Goal: Task Accomplishment & Management: Complete application form

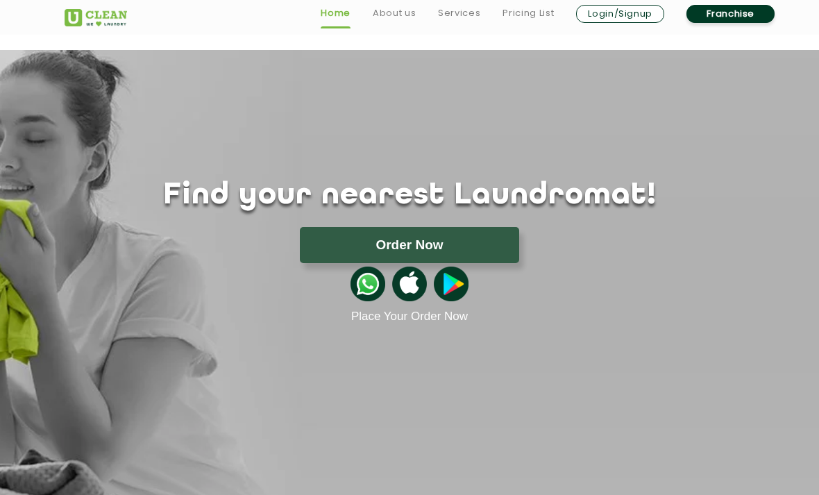
click at [87, 22] on img at bounding box center [96, 17] width 62 height 17
click at [730, 19] on link "Franchise" at bounding box center [730, 14] width 88 height 18
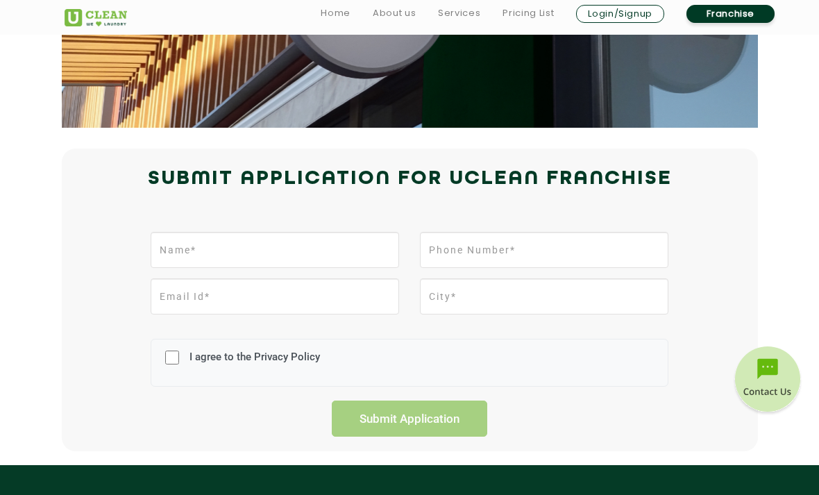
scroll to position [227, 0]
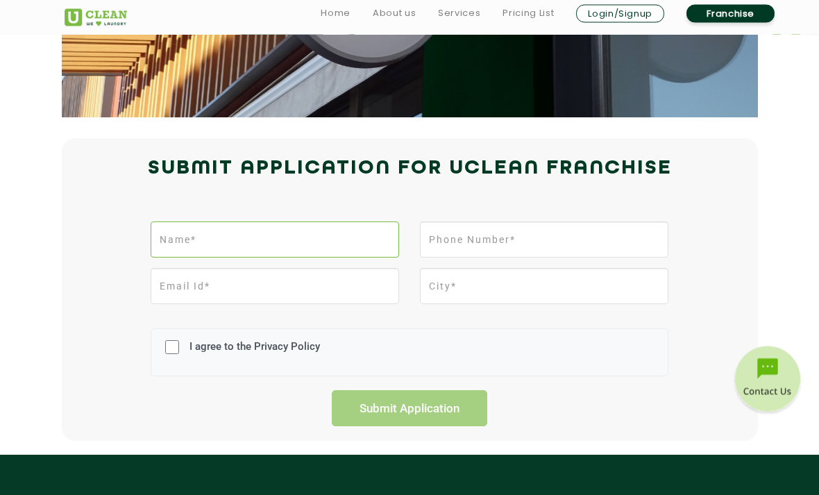
click at [201, 256] on input "text" at bounding box center [275, 240] width 248 height 36
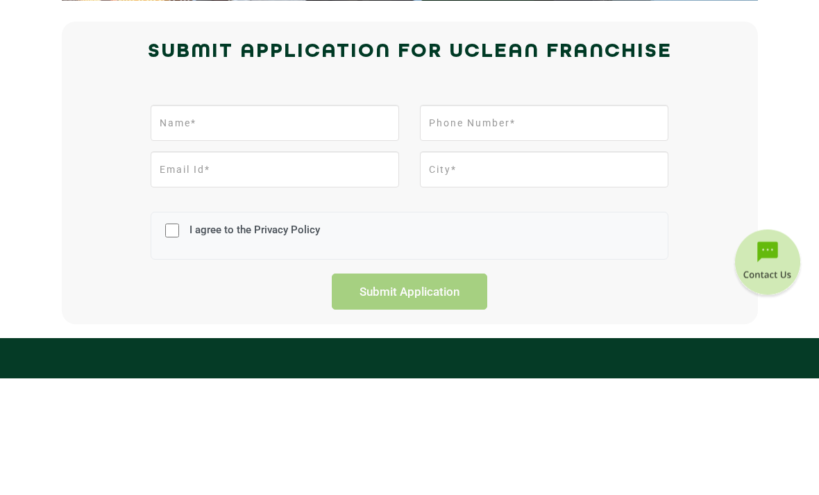
click at [69, 215] on div "I agree to the Privacy Policy Submit Application" at bounding box center [409, 321] width 711 height 212
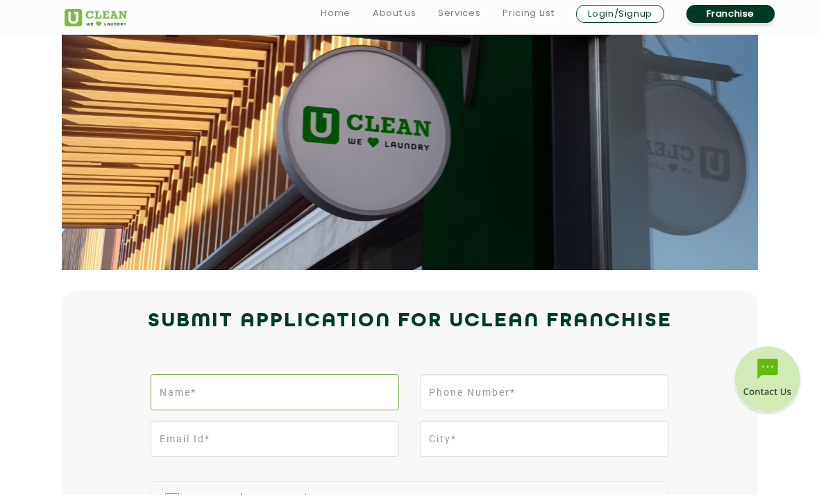
click at [276, 384] on input "text" at bounding box center [275, 392] width 248 height 36
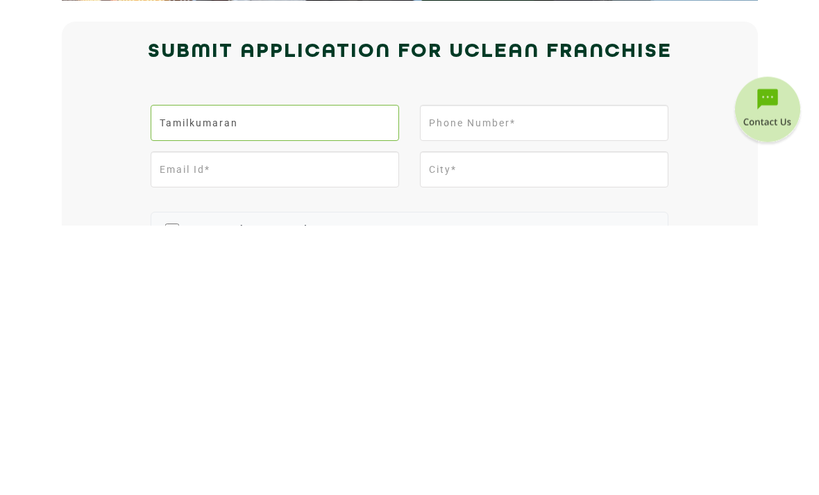
type input "Tamilkumaran"
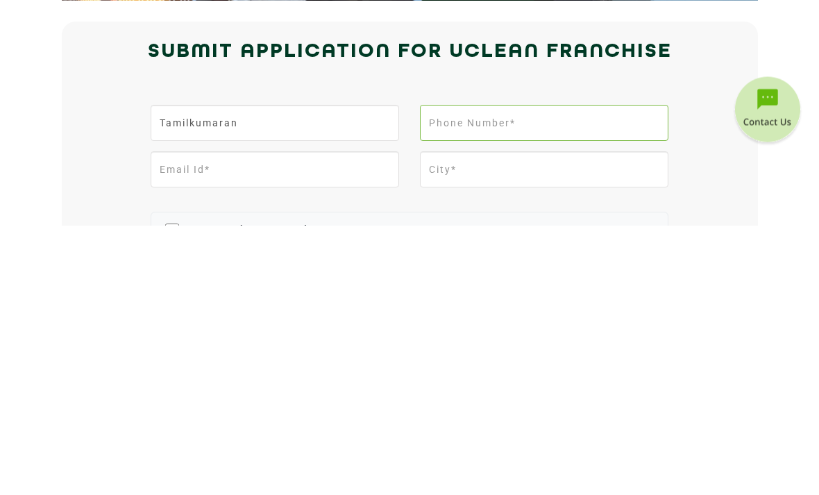
click at [563, 375] on input "tel" at bounding box center [544, 393] width 248 height 36
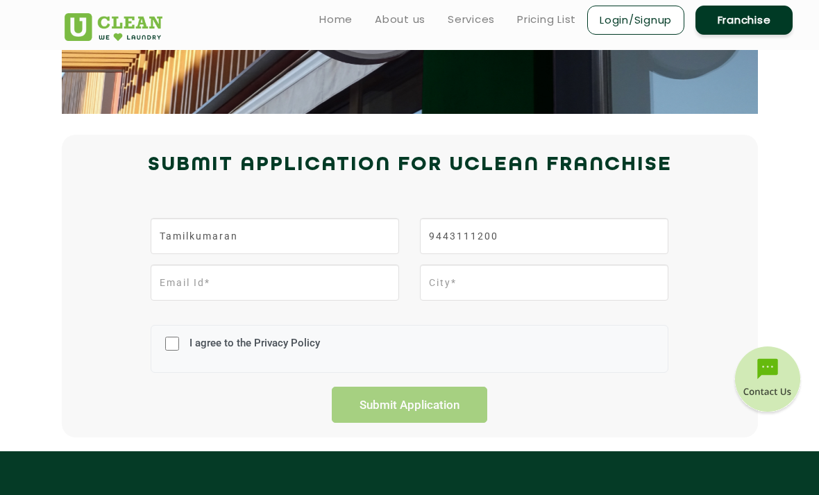
scroll to position [233, 0]
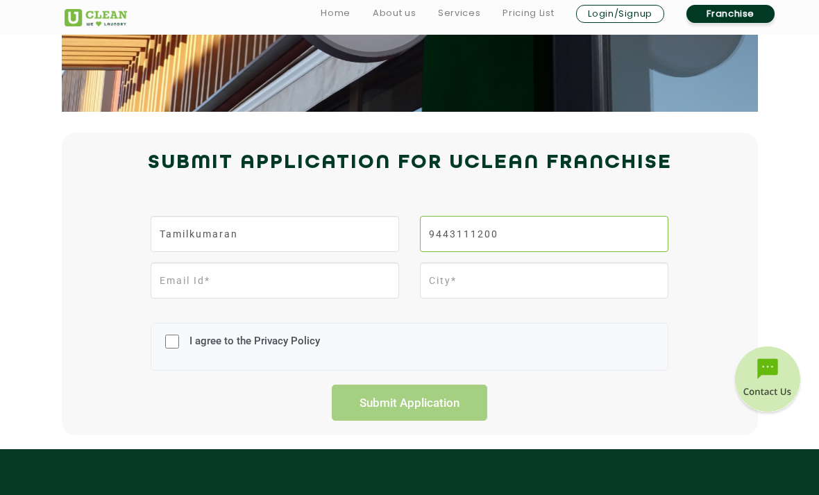
type input "9443111200"
click at [182, 283] on input "email" at bounding box center [275, 280] width 248 height 36
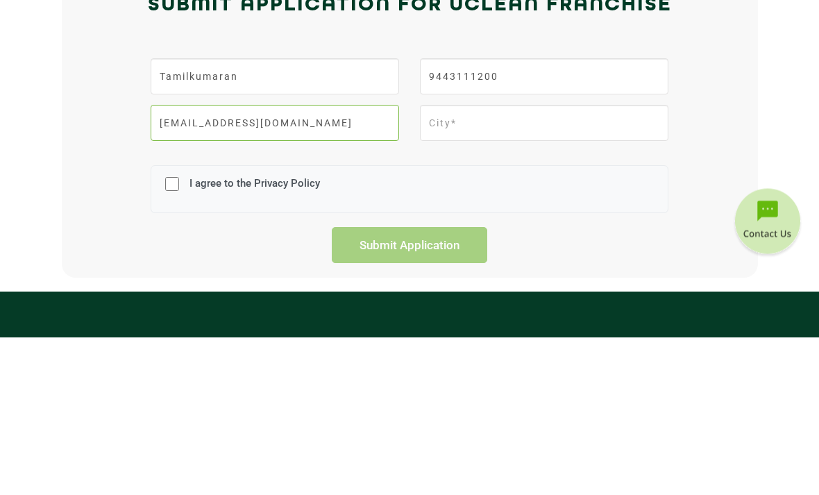
type input "thamilkumaran65@gmail.com"
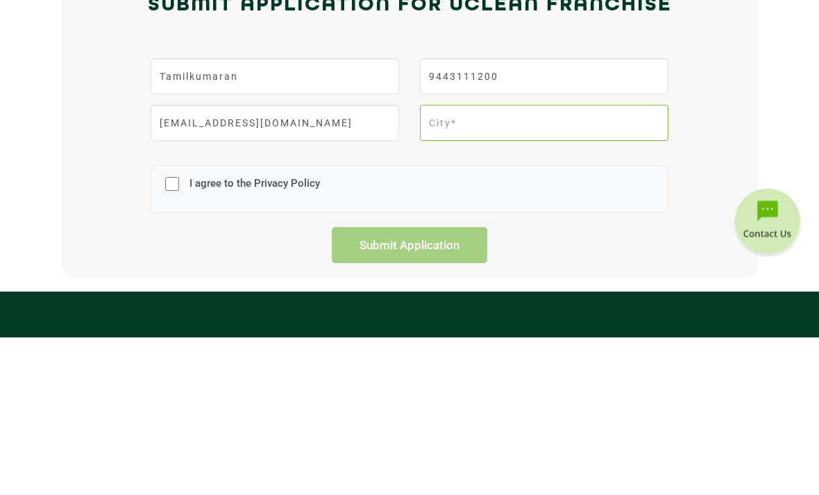
click at [553, 263] on input "text" at bounding box center [544, 281] width 248 height 36
type input "Virudhunagar"
click at [179, 324] on input "I agree to the Privacy Policy" at bounding box center [172, 342] width 14 height 36
checkbox input "true"
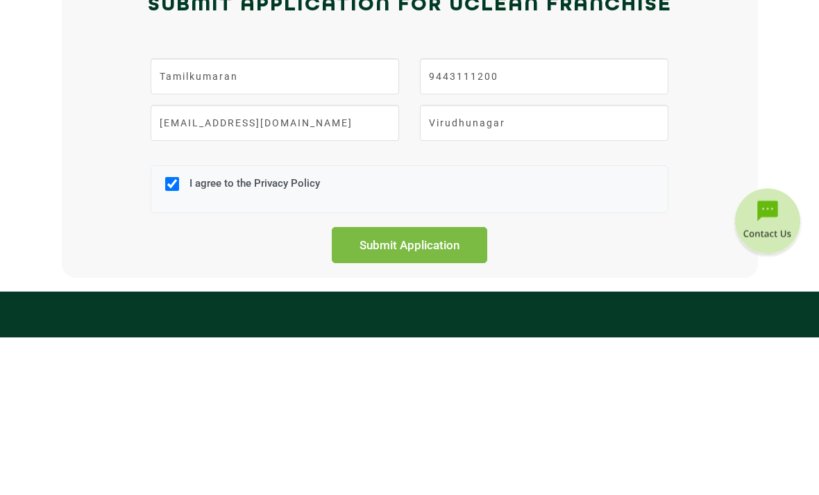
scroll to position [391, 0]
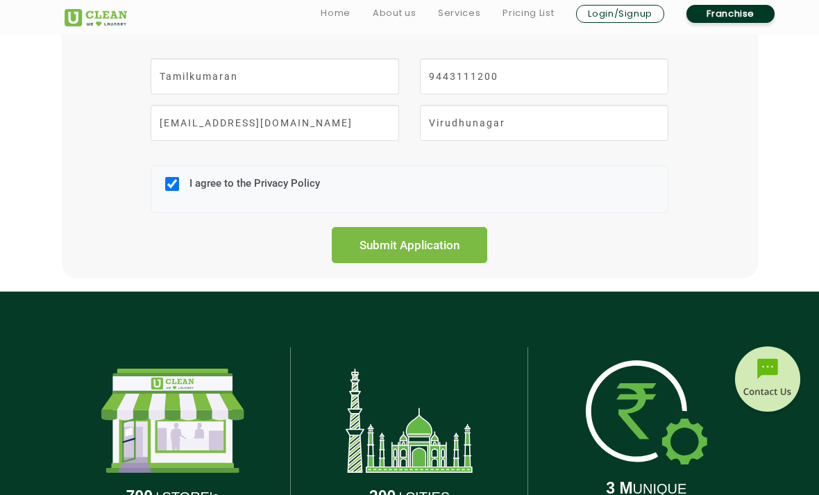
click at [407, 248] on input "Submit Application" at bounding box center [409, 245] width 155 height 36
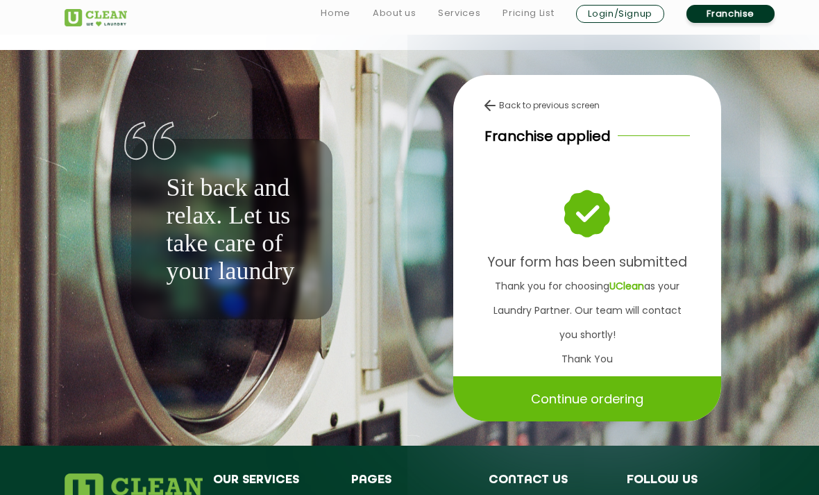
scroll to position [391, 0]
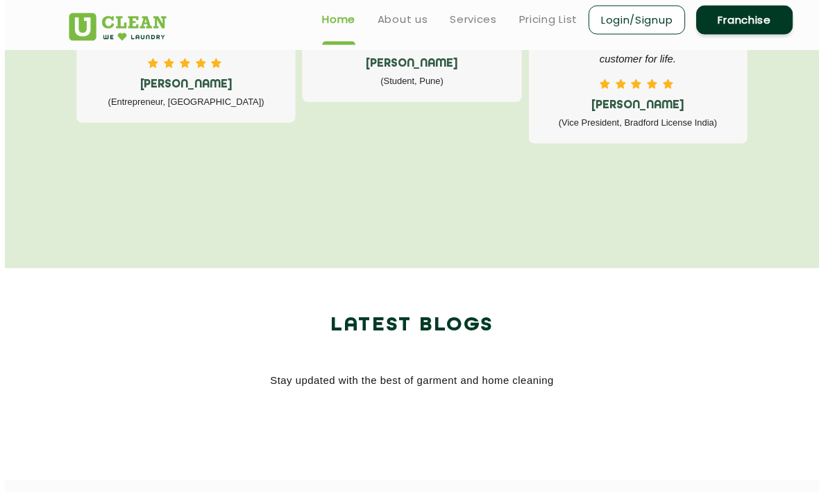
scroll to position [2520, 0]
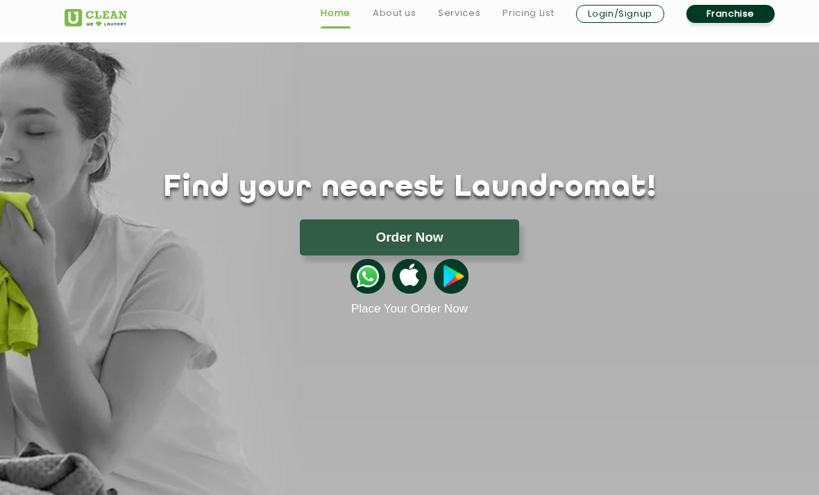
scroll to position [8, 0]
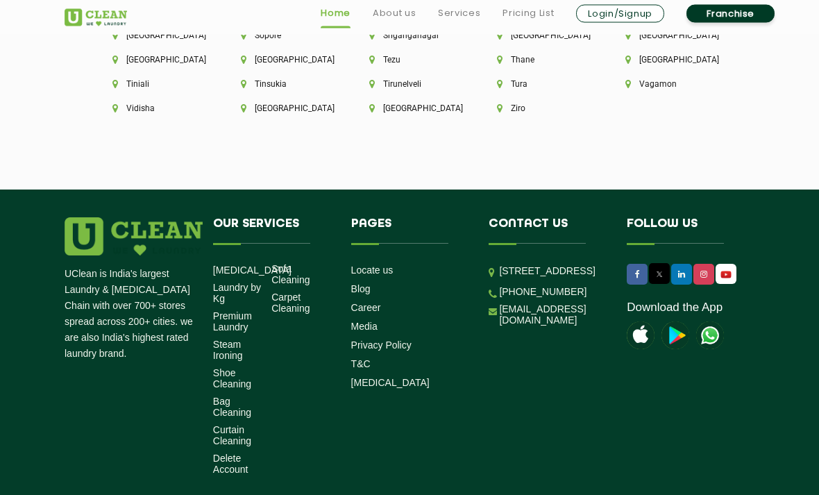
scroll to position [4020, 0]
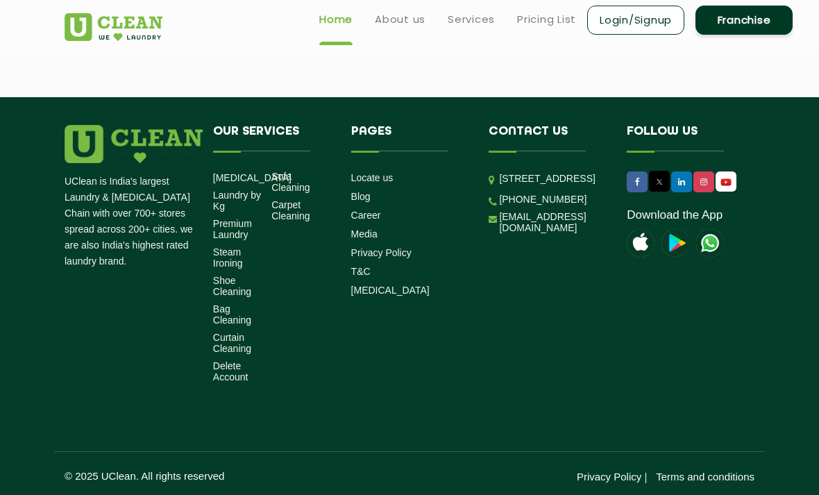
click at [541, 233] on link "[EMAIL_ADDRESS][DOMAIN_NAME]" at bounding box center [552, 222] width 107 height 22
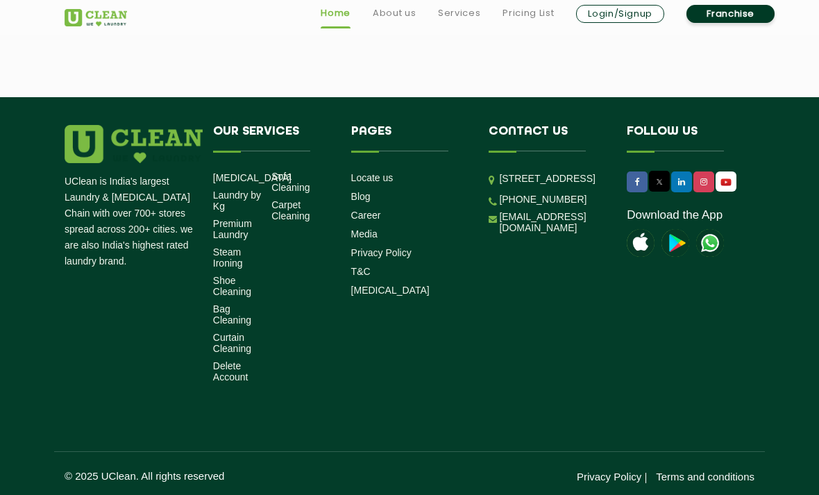
click at [537, 233] on link "[EMAIL_ADDRESS][DOMAIN_NAME]" at bounding box center [552, 222] width 107 height 22
click at [536, 233] on link "[EMAIL_ADDRESS][DOMAIN_NAME]" at bounding box center [552, 222] width 107 height 22
